Goal: Information Seeking & Learning: Learn about a topic

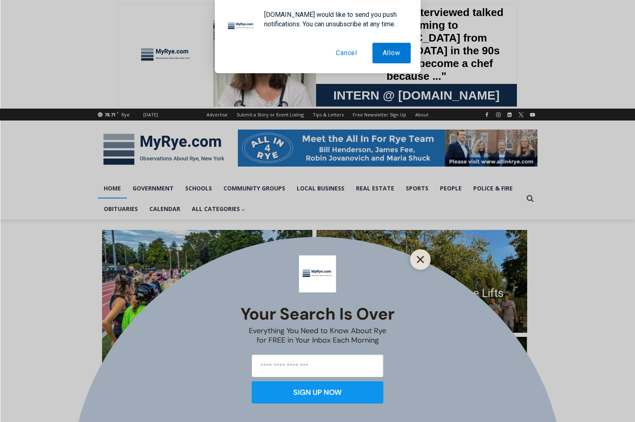
click at [422, 264] on button "Close" at bounding box center [421, 260] width 12 height 12
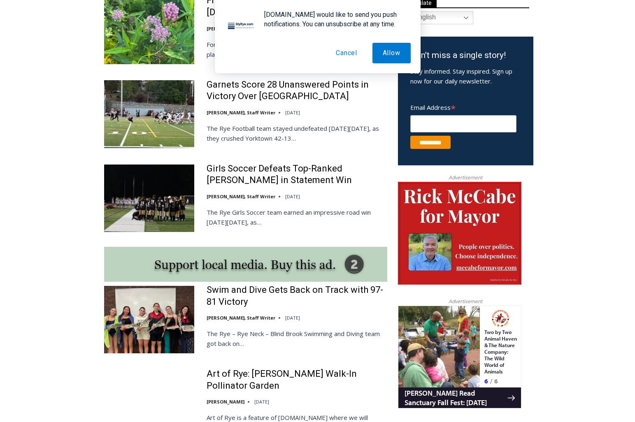
scroll to position [500, 0]
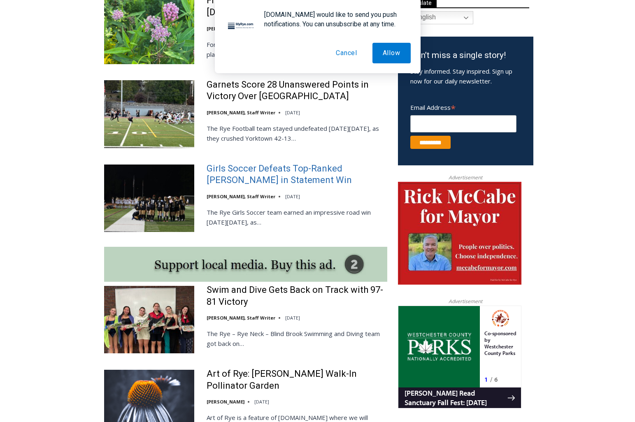
click at [265, 165] on link "Girls Soccer Defeats Top-Ranked Albertus Magnus in Statement Win" at bounding box center [297, 174] width 181 height 23
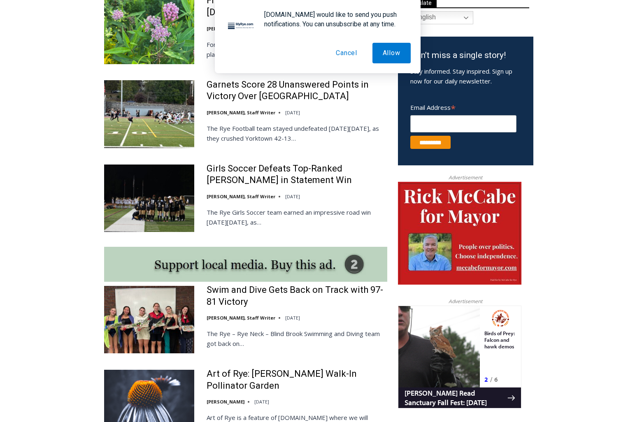
click at [343, 53] on button "Cancel" at bounding box center [347, 53] width 42 height 21
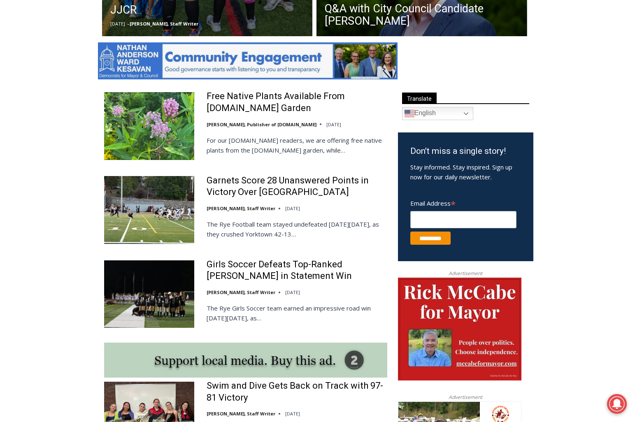
scroll to position [403, 0]
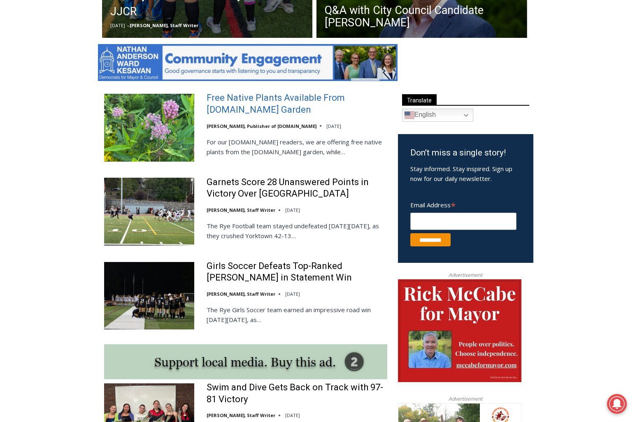
click at [242, 100] on link "Free Native Plants Available From [DOMAIN_NAME] Garden" at bounding box center [297, 103] width 181 height 23
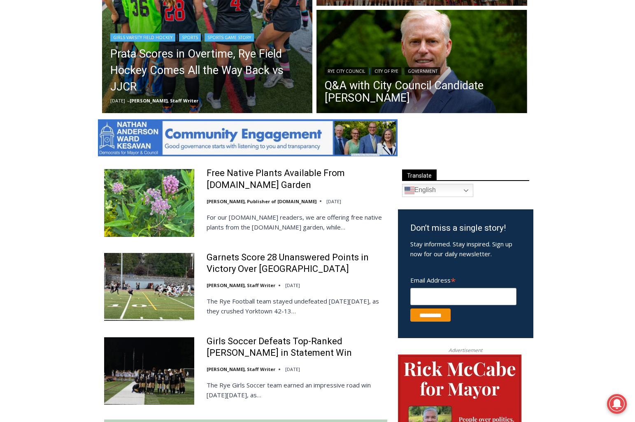
scroll to position [191, 0]
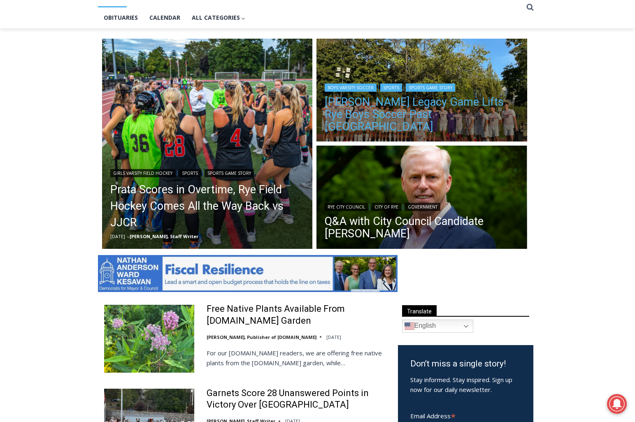
click at [432, 123] on link "Felix Wismer’s Legacy Game Lifts Rye Boys Soccer Past Pleasantville" at bounding box center [422, 114] width 194 height 37
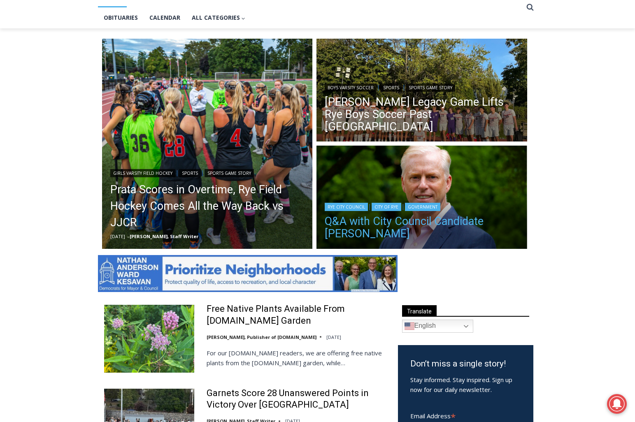
click at [351, 216] on link "Q&A with City Council Candidate [PERSON_NAME]" at bounding box center [422, 227] width 194 height 25
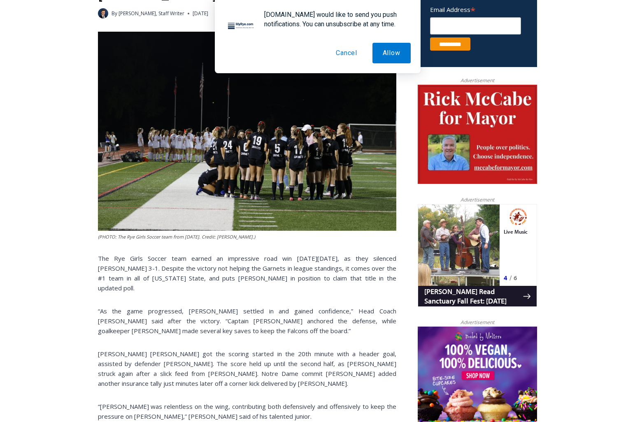
scroll to position [340, 0]
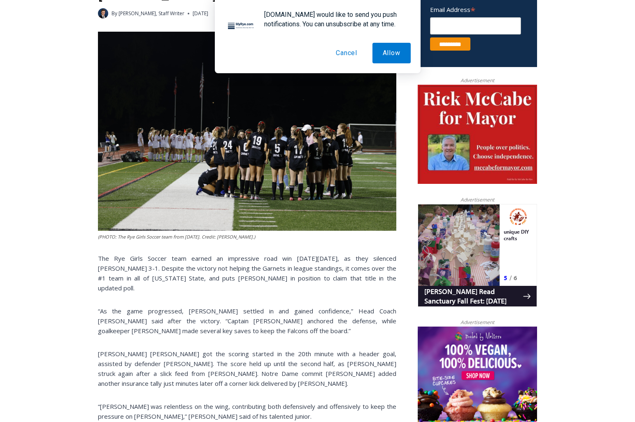
click at [350, 57] on button "Cancel" at bounding box center [347, 53] width 42 height 21
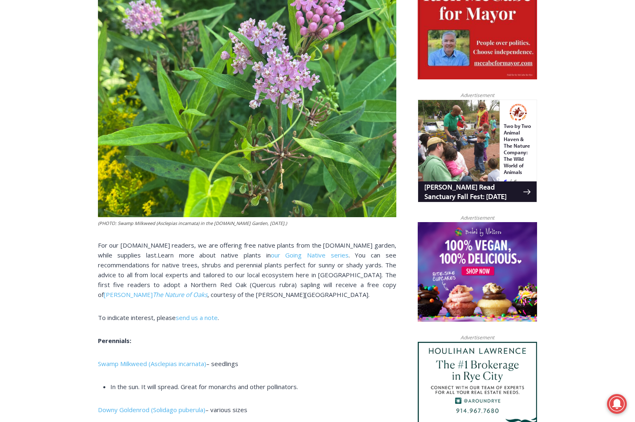
scroll to position [436, 0]
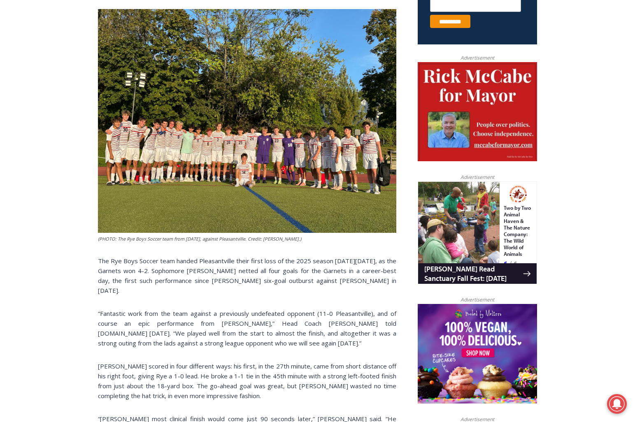
scroll to position [362, 0]
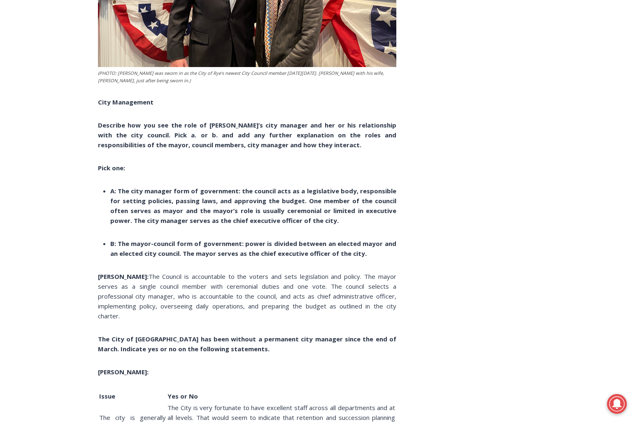
scroll to position [2059, 0]
